Goal: Transaction & Acquisition: Purchase product/service

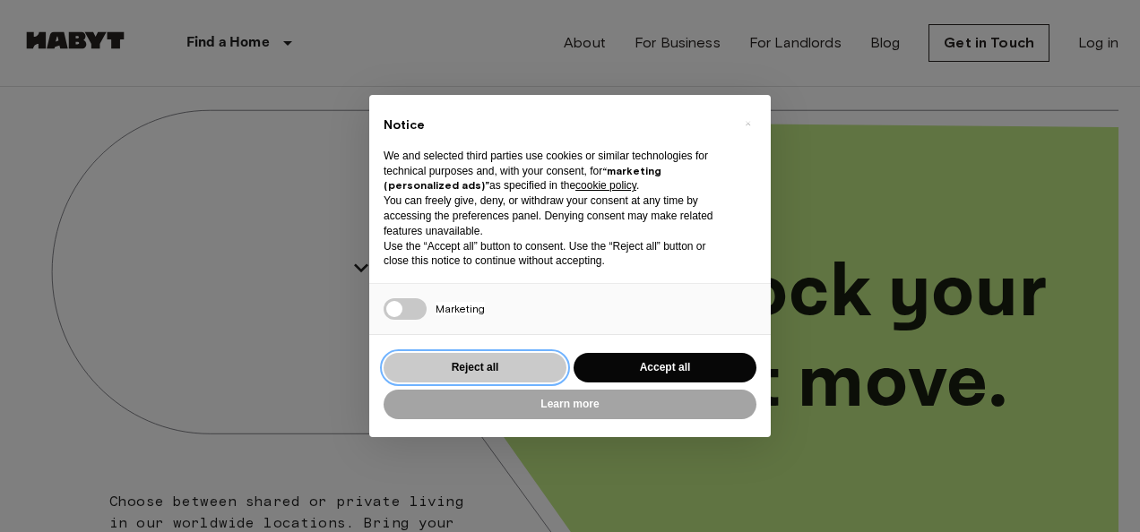
click at [506, 368] on button "Reject all" at bounding box center [474, 368] width 183 height 30
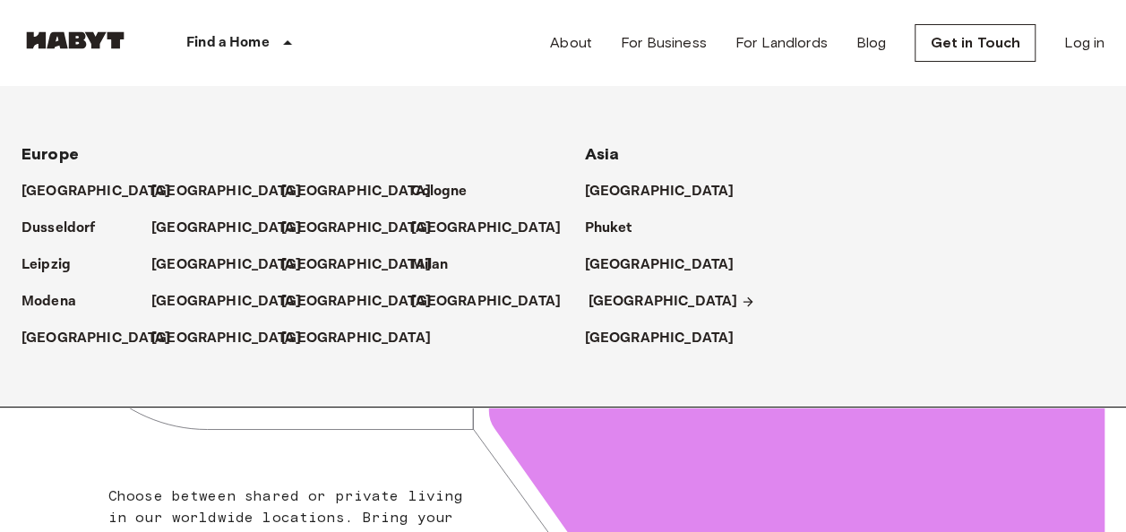
click at [627, 301] on p "[GEOGRAPHIC_DATA]" at bounding box center [664, 302] width 150 height 22
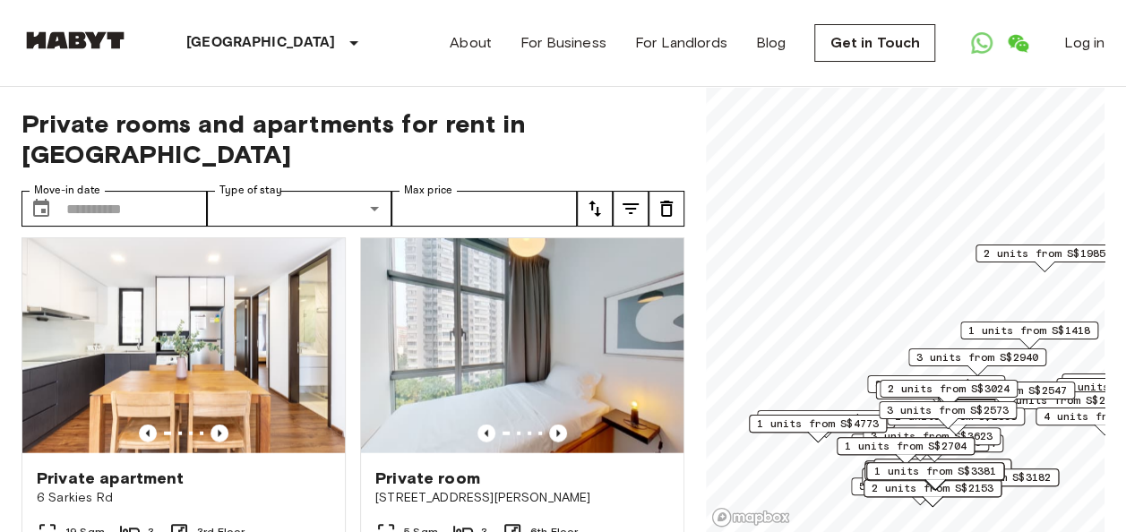
scroll to position [5466, 0]
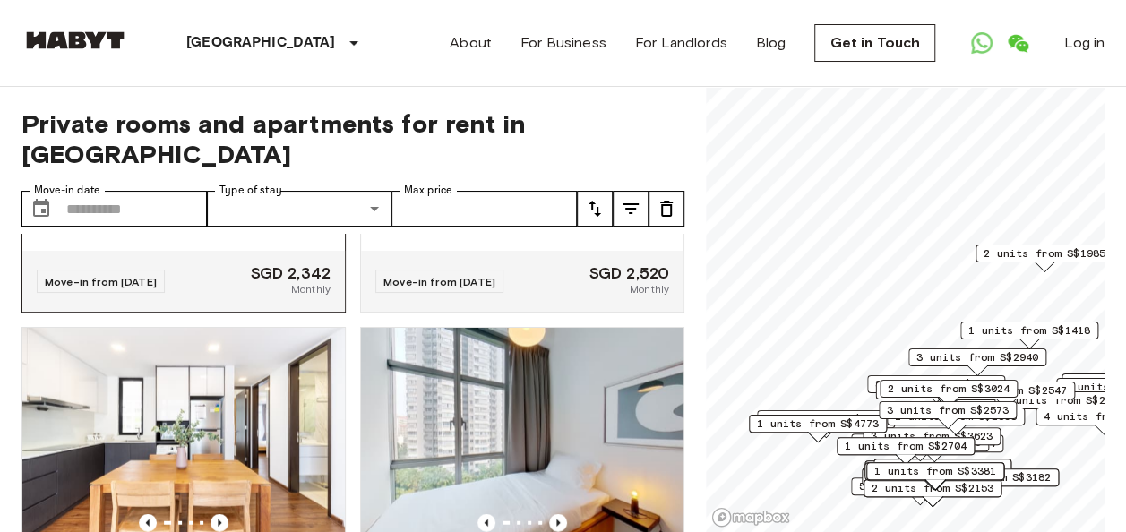
click at [220, 136] on icon "Previous image" at bounding box center [220, 127] width 18 height 18
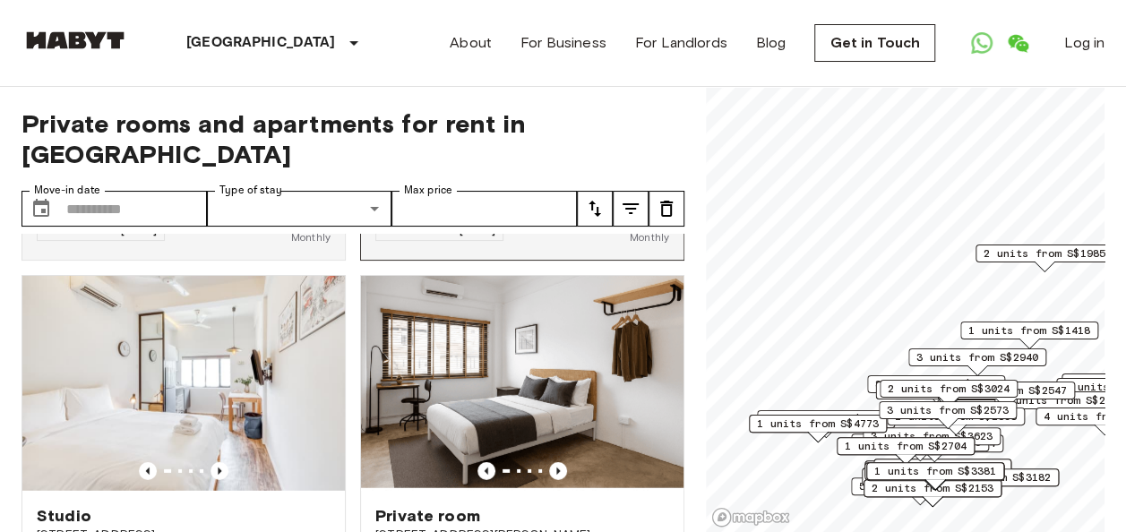
scroll to position [6272, 0]
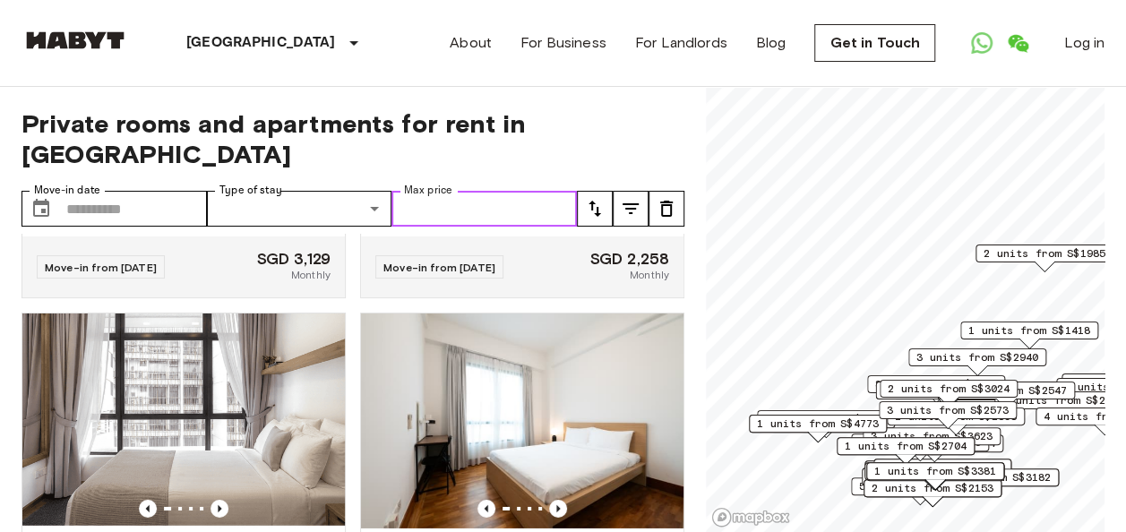
click at [471, 191] on input "Max price" at bounding box center [484, 209] width 185 height 36
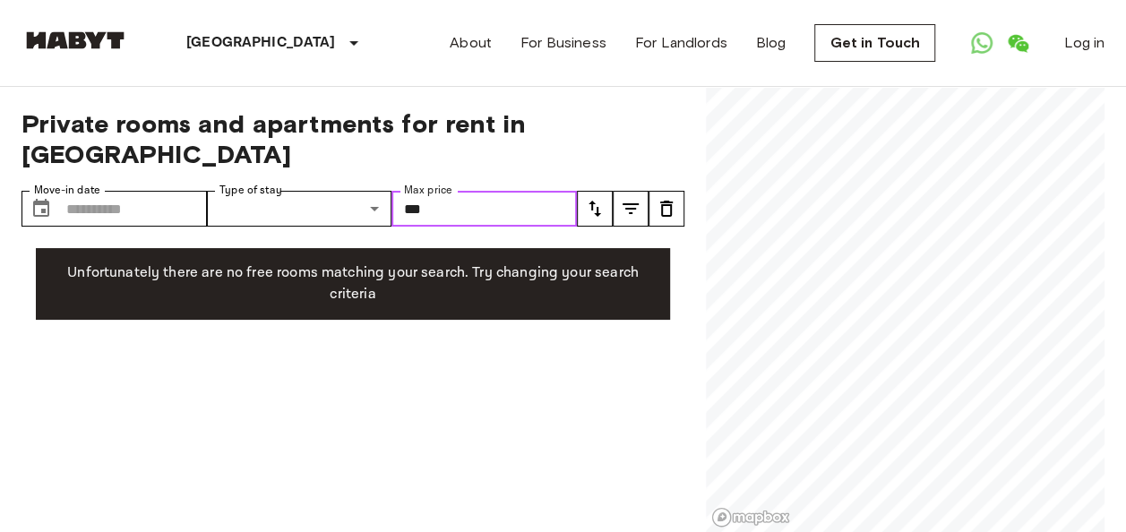
type input "****"
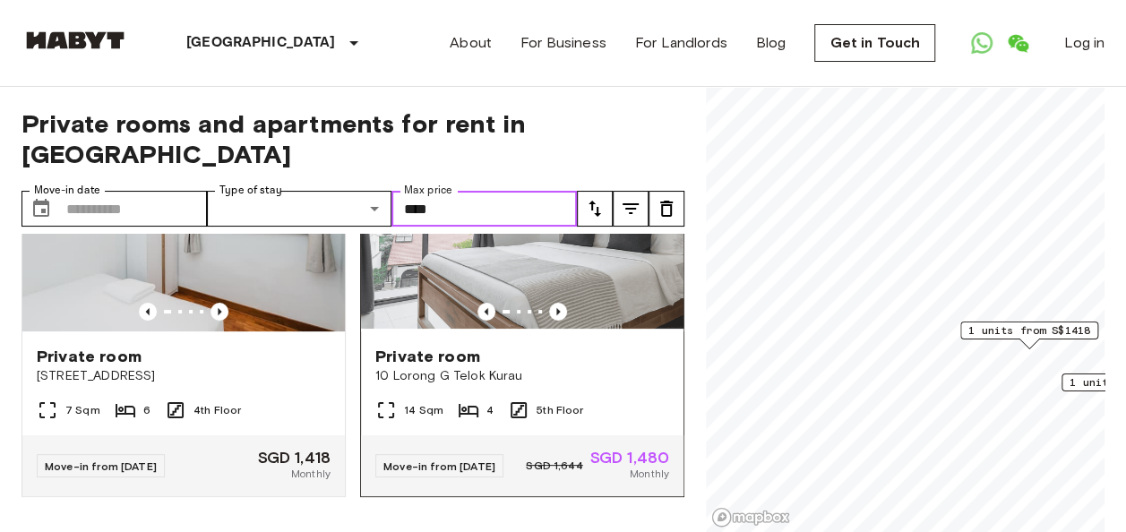
scroll to position [47, 0]
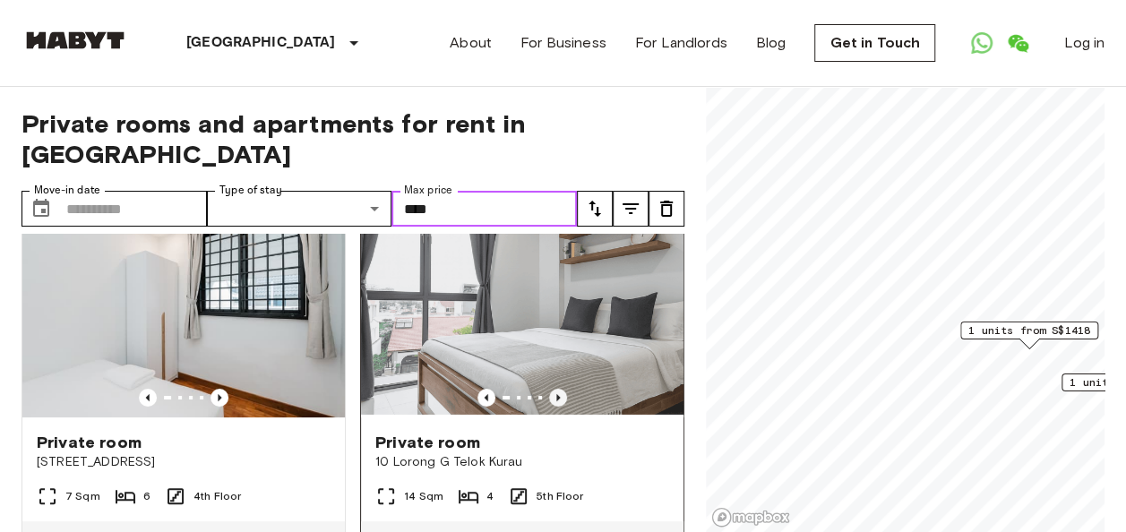
click at [551, 389] on icon "Previous image" at bounding box center [558, 398] width 18 height 18
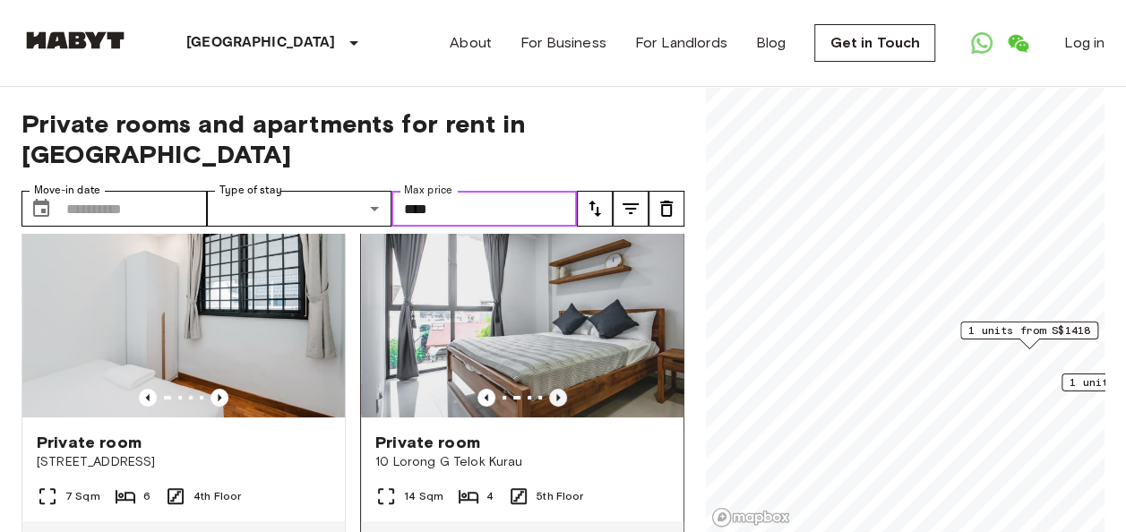
click at [551, 389] on icon "Previous image" at bounding box center [558, 398] width 18 height 18
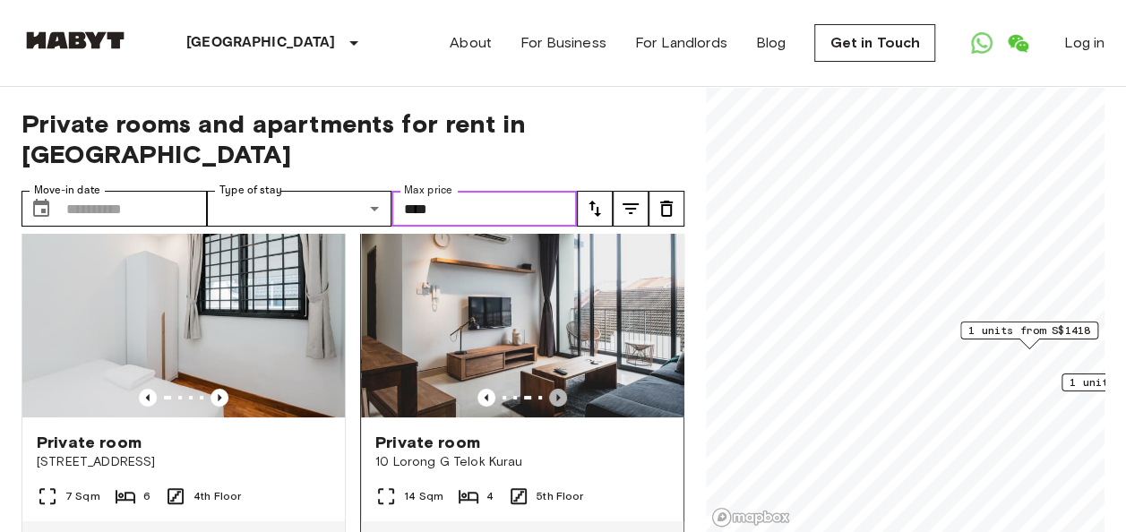
click at [551, 389] on icon "Previous image" at bounding box center [558, 398] width 18 height 18
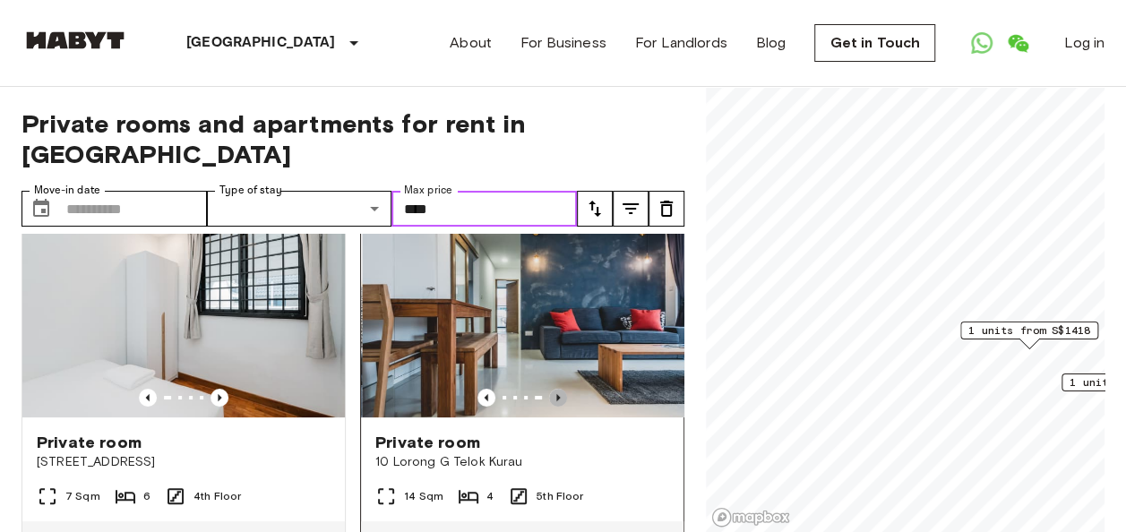
click at [551, 389] on icon "Previous image" at bounding box center [558, 398] width 18 height 18
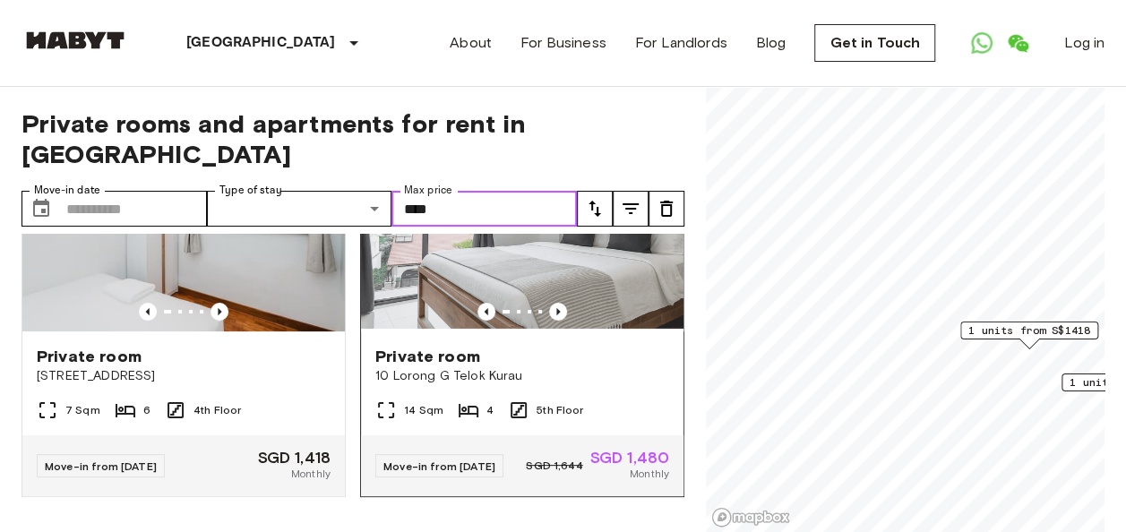
scroll to position [0, 0]
